Goal: Transaction & Acquisition: Purchase product/service

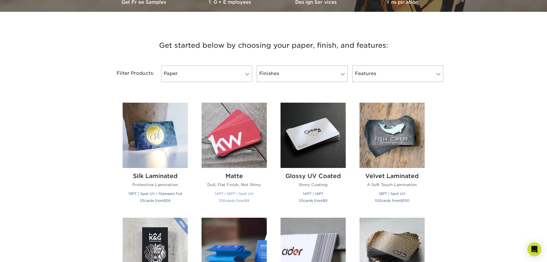
scroll to position [201, 0]
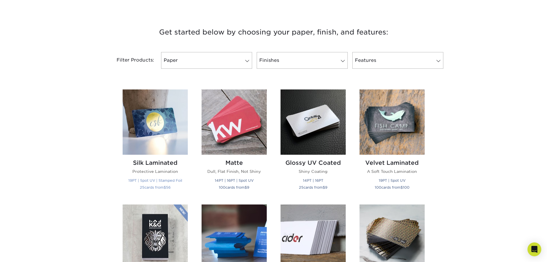
click at [148, 164] on h2 "Silk Laminated" at bounding box center [155, 162] width 65 height 7
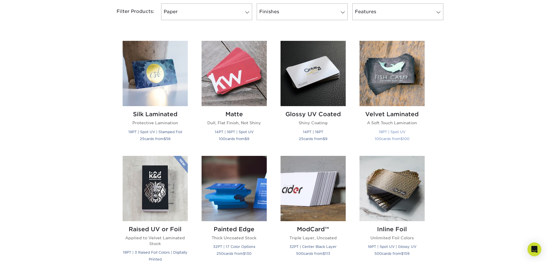
scroll to position [258, 0]
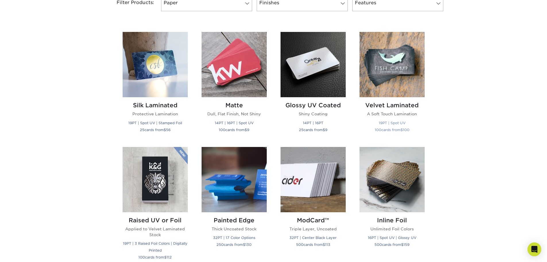
click at [397, 104] on h2 "Velvet Laminated" at bounding box center [392, 105] width 65 height 7
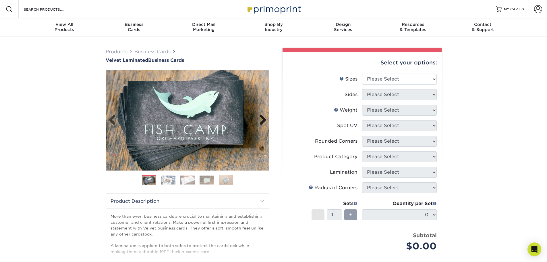
click at [266, 116] on link "Next" at bounding box center [260, 119] width 11 height 11
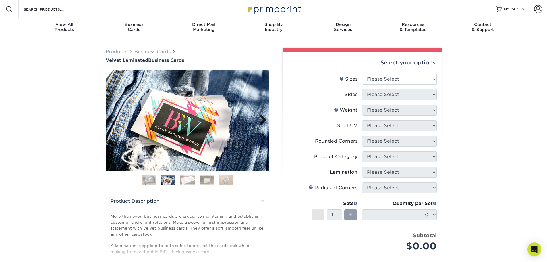
click at [265, 117] on link "Next" at bounding box center [260, 119] width 11 height 11
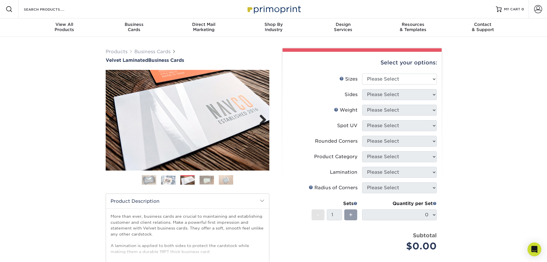
click at [265, 117] on link "Next" at bounding box center [260, 119] width 11 height 11
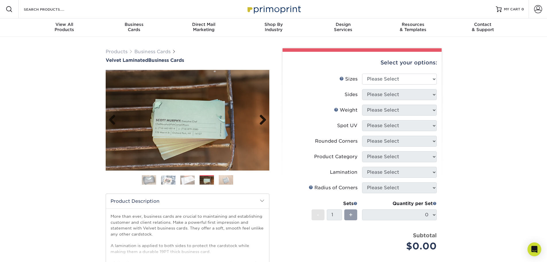
click at [265, 117] on link "Next" at bounding box center [260, 119] width 11 height 11
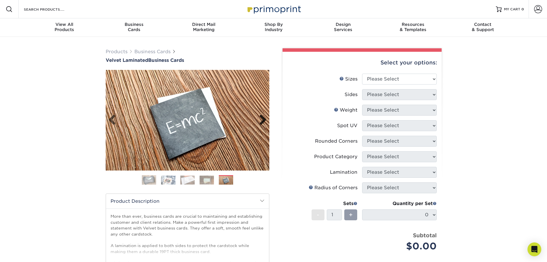
click at [265, 117] on link "Next" at bounding box center [260, 119] width 11 height 11
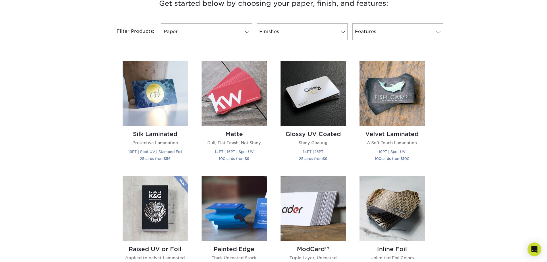
scroll to position [201, 0]
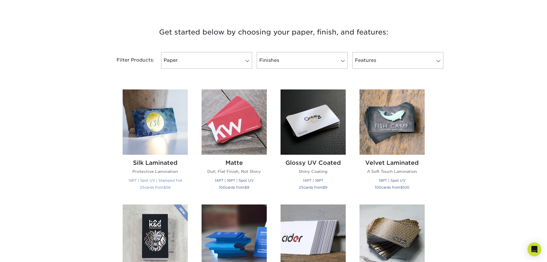
click at [160, 162] on h2 "Silk Laminated" at bounding box center [155, 162] width 65 height 7
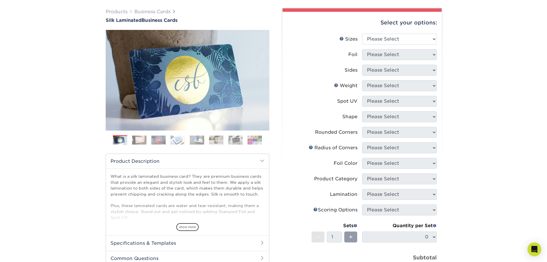
scroll to position [29, 0]
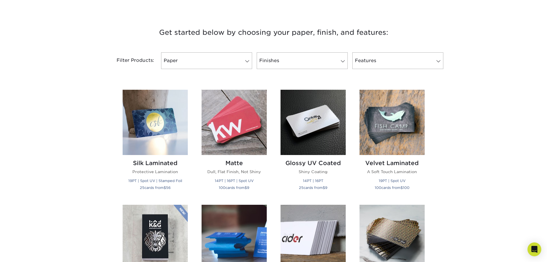
scroll to position [201, 0]
